Goal: Check status: Check status

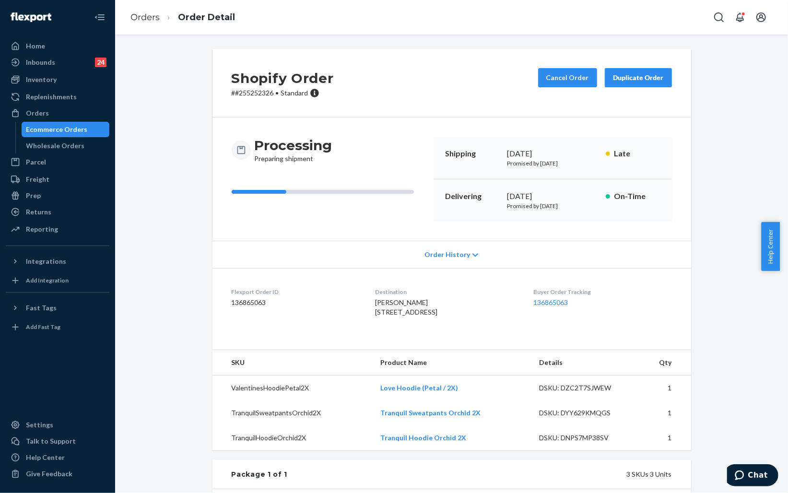
click at [56, 126] on div "Ecommerce Orders" at bounding box center [56, 130] width 61 height 10
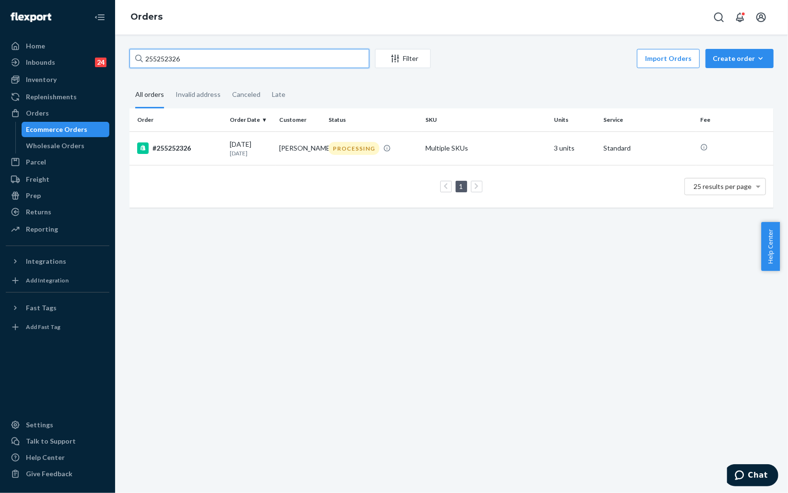
click at [206, 59] on input "255252326" at bounding box center [250, 58] width 240 height 19
paste input "4758127"
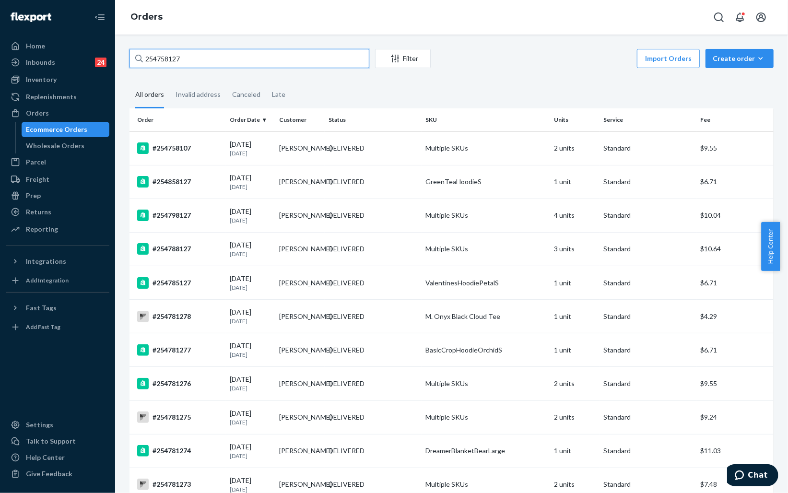
paste input "[PERSON_NAME]"
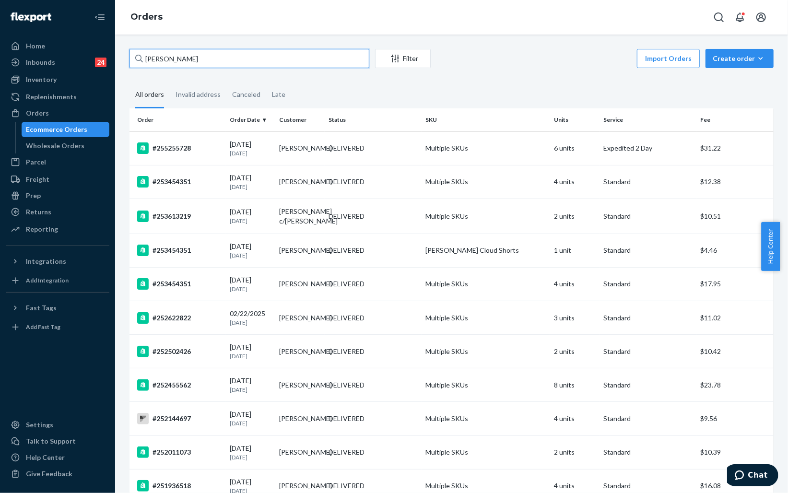
paste input "[PERSON_NAME][EMAIL_ADDRESS][DOMAIN_NAME]"
click at [147, 58] on input "[PERSON_NAME]" at bounding box center [250, 58] width 240 height 19
type input "[PERSON_NAME]"
click at [382, 148] on div "DELIVERED" at bounding box center [373, 148] width 93 height 10
